Goal: Task Accomplishment & Management: Use online tool/utility

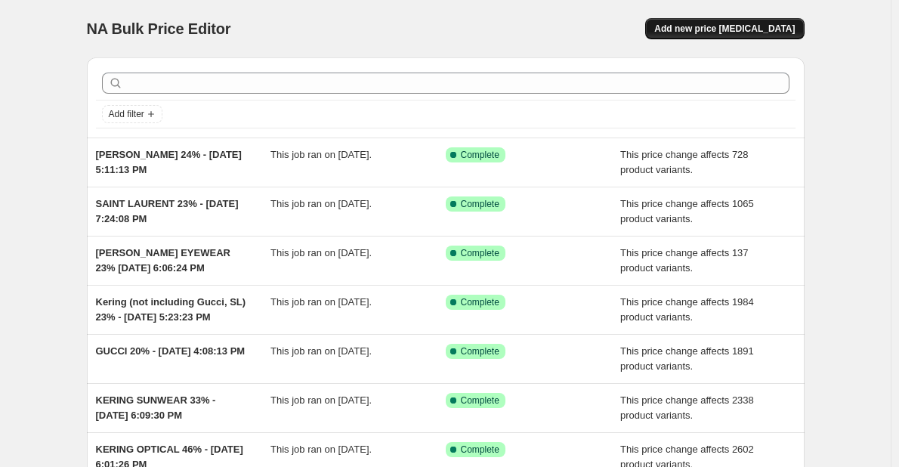
click at [720, 19] on button "Add new price [MEDICAL_DATA]" at bounding box center [724, 28] width 159 height 21
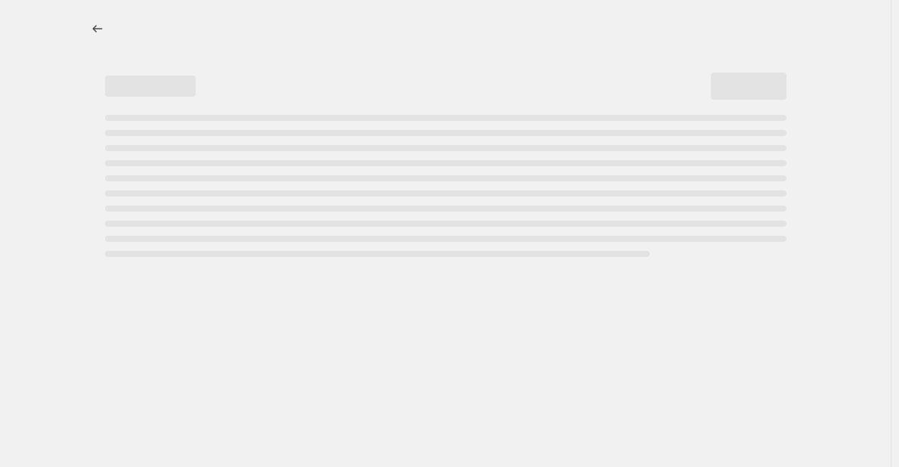
select select "percentage"
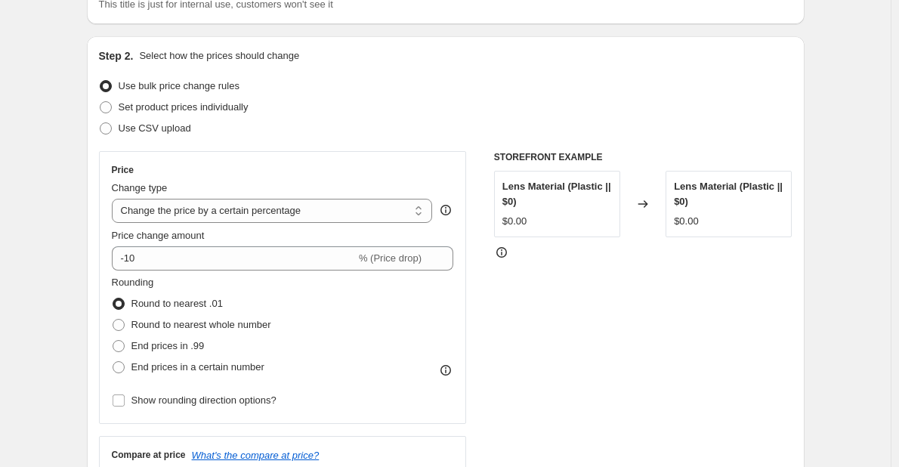
scroll to position [151, 0]
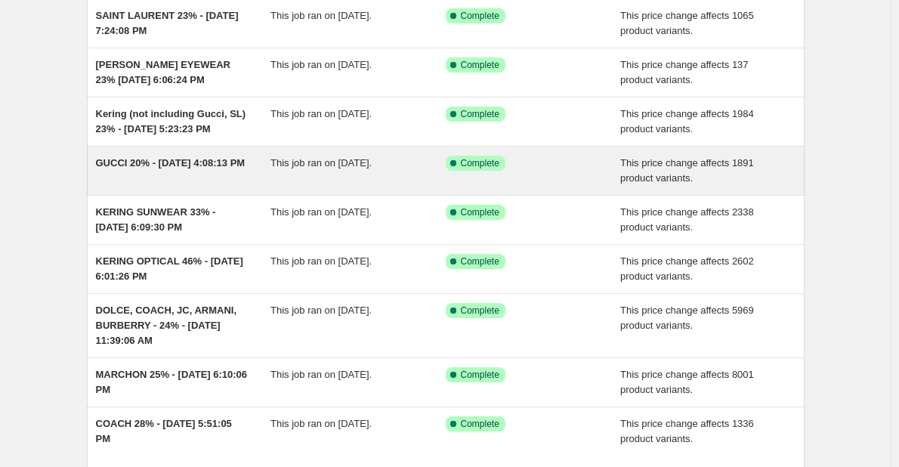
scroll to position [227, 0]
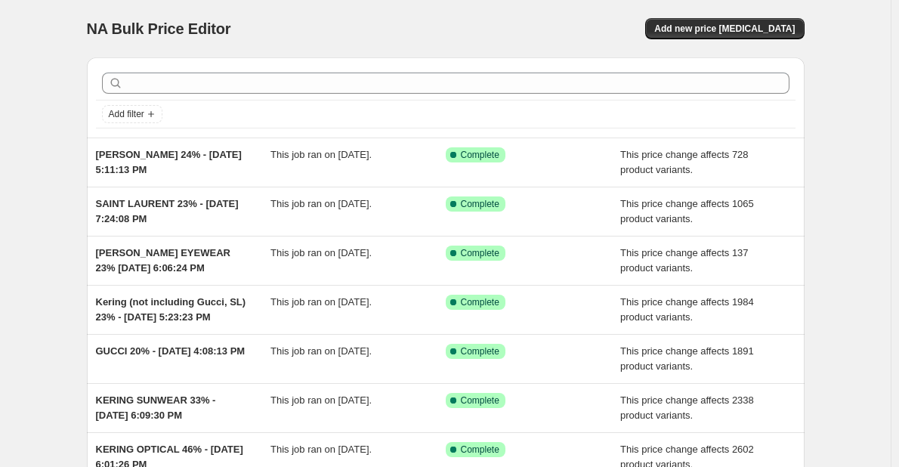
click at [529, 63] on div "Add filter" at bounding box center [445, 97] width 717 height 80
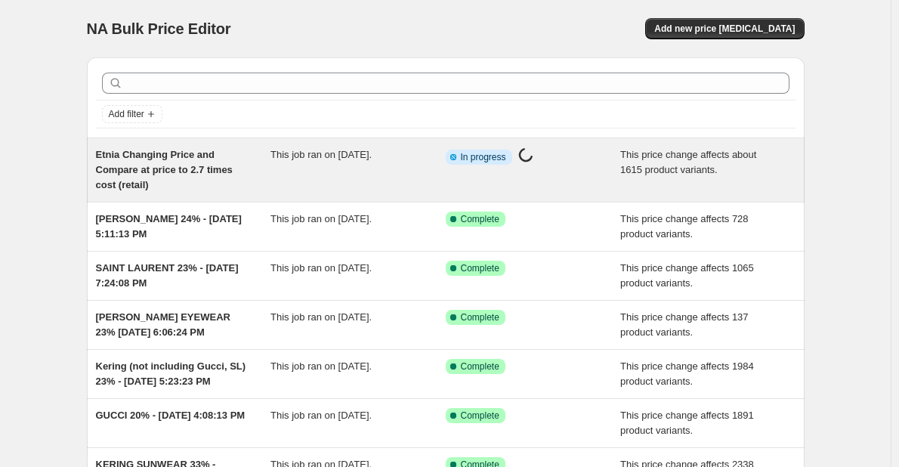
click at [154, 187] on div "Etnia Changing Price and Compare at price to 2.7 times cost (retail)" at bounding box center [183, 169] width 175 height 45
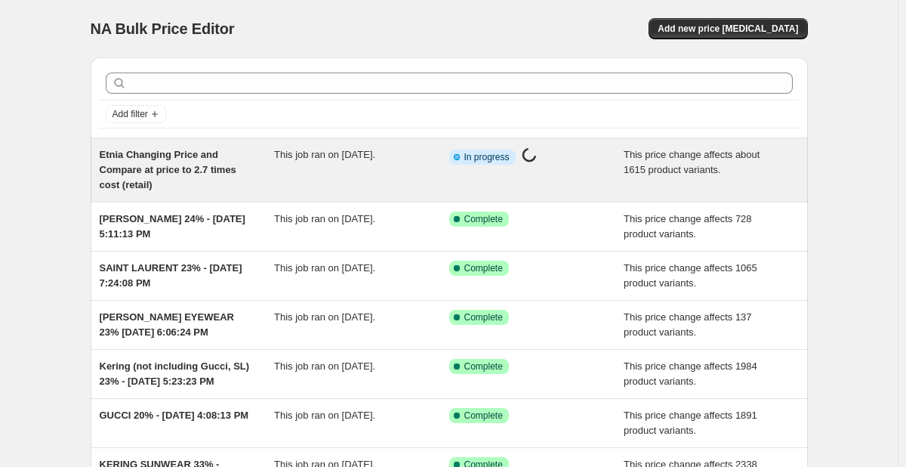
select select "margin"
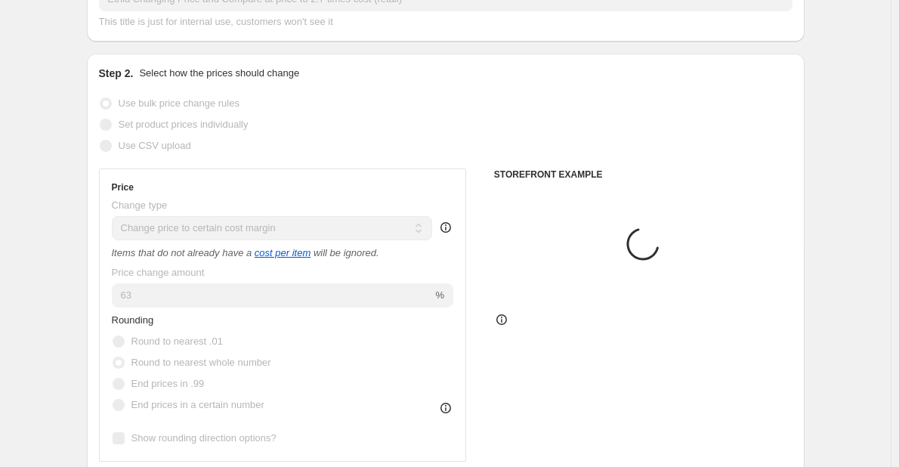
select select "vendor"
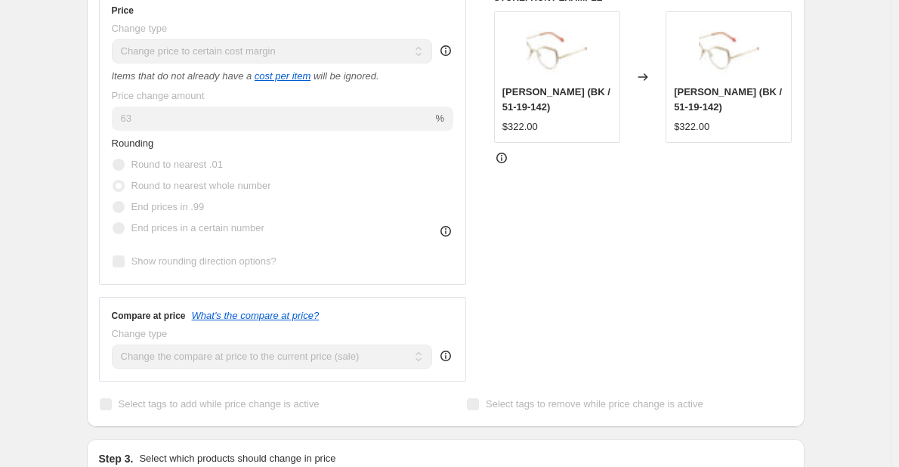
scroll to position [227, 0]
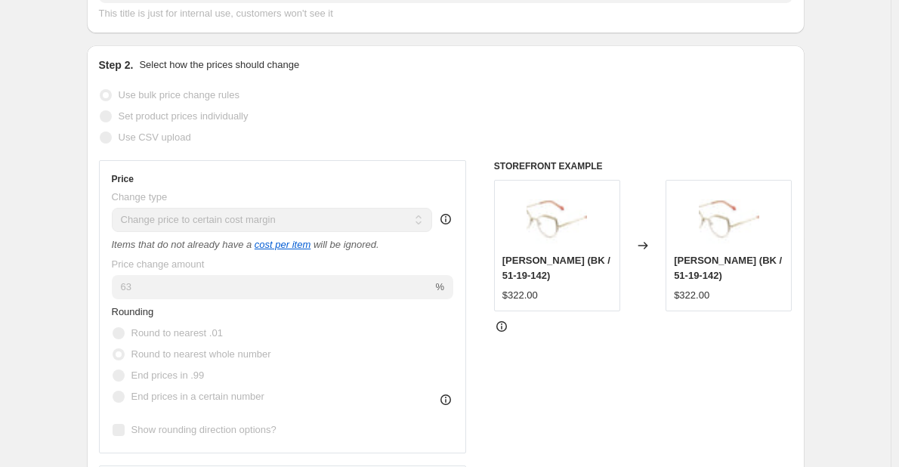
drag, startPoint x: 747, startPoint y: 236, endPoint x: 494, endPoint y: 82, distance: 296.5
click at [494, 82] on div "Step 2. Select how the prices should change Use bulk price change rules Set pro…" at bounding box center [445, 320] width 693 height 526
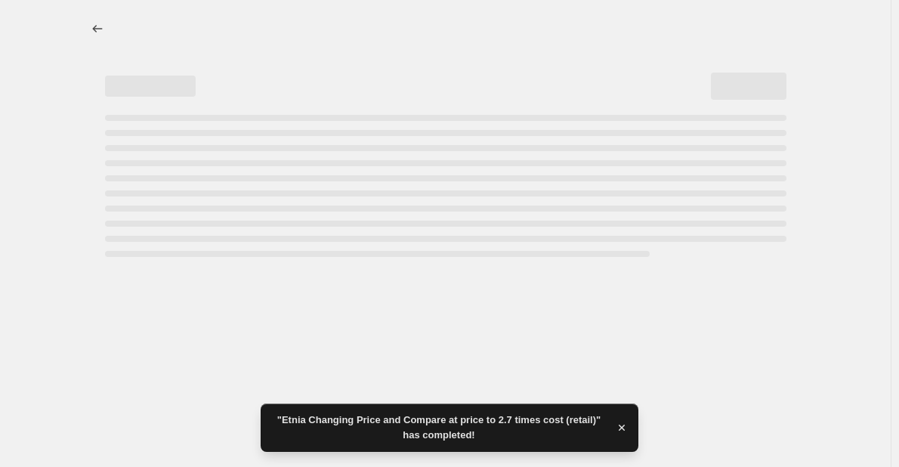
scroll to position [0, 0]
select select "margin"
select select "vendor"
select select "product_status"
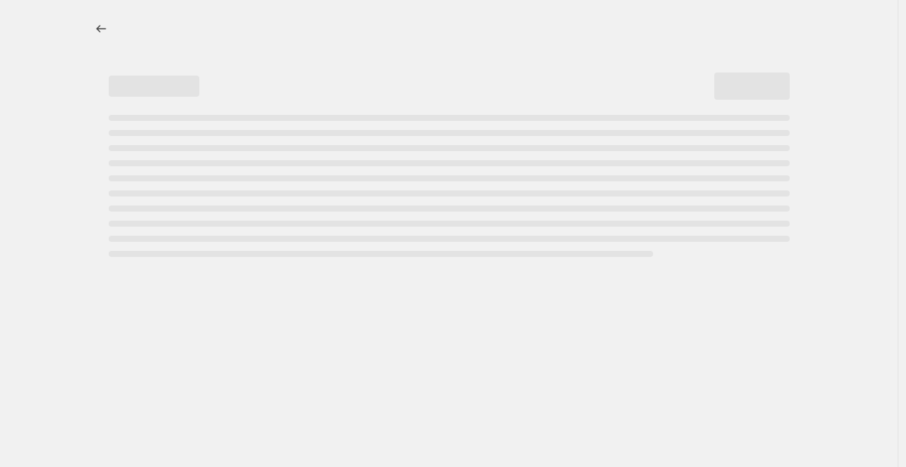
select select "margin"
select select "vendor"
select select "product_status"
